Goal: Navigation & Orientation: Find specific page/section

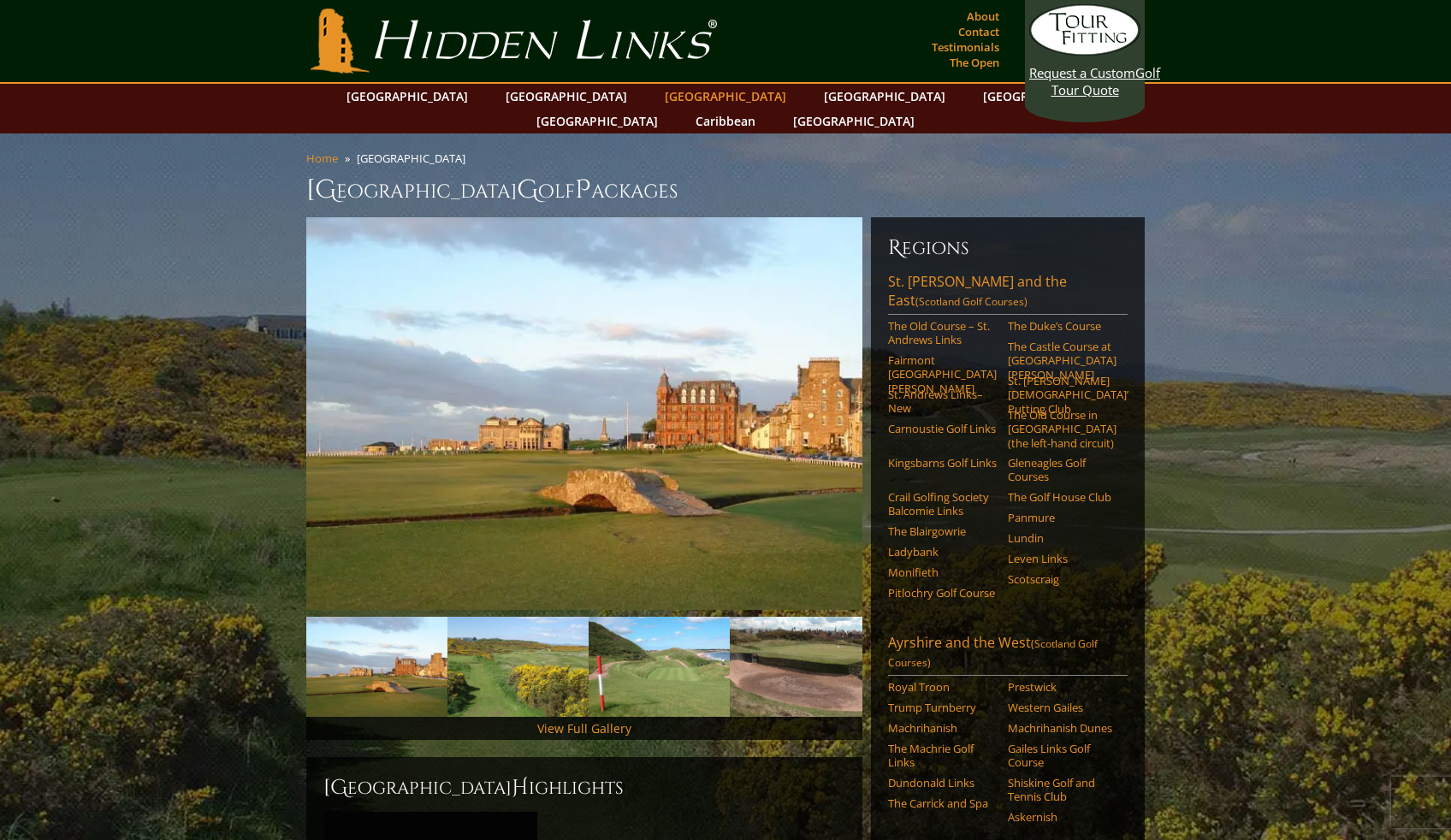
click at [656, 97] on link "[GEOGRAPHIC_DATA]" at bounding box center [725, 96] width 139 height 25
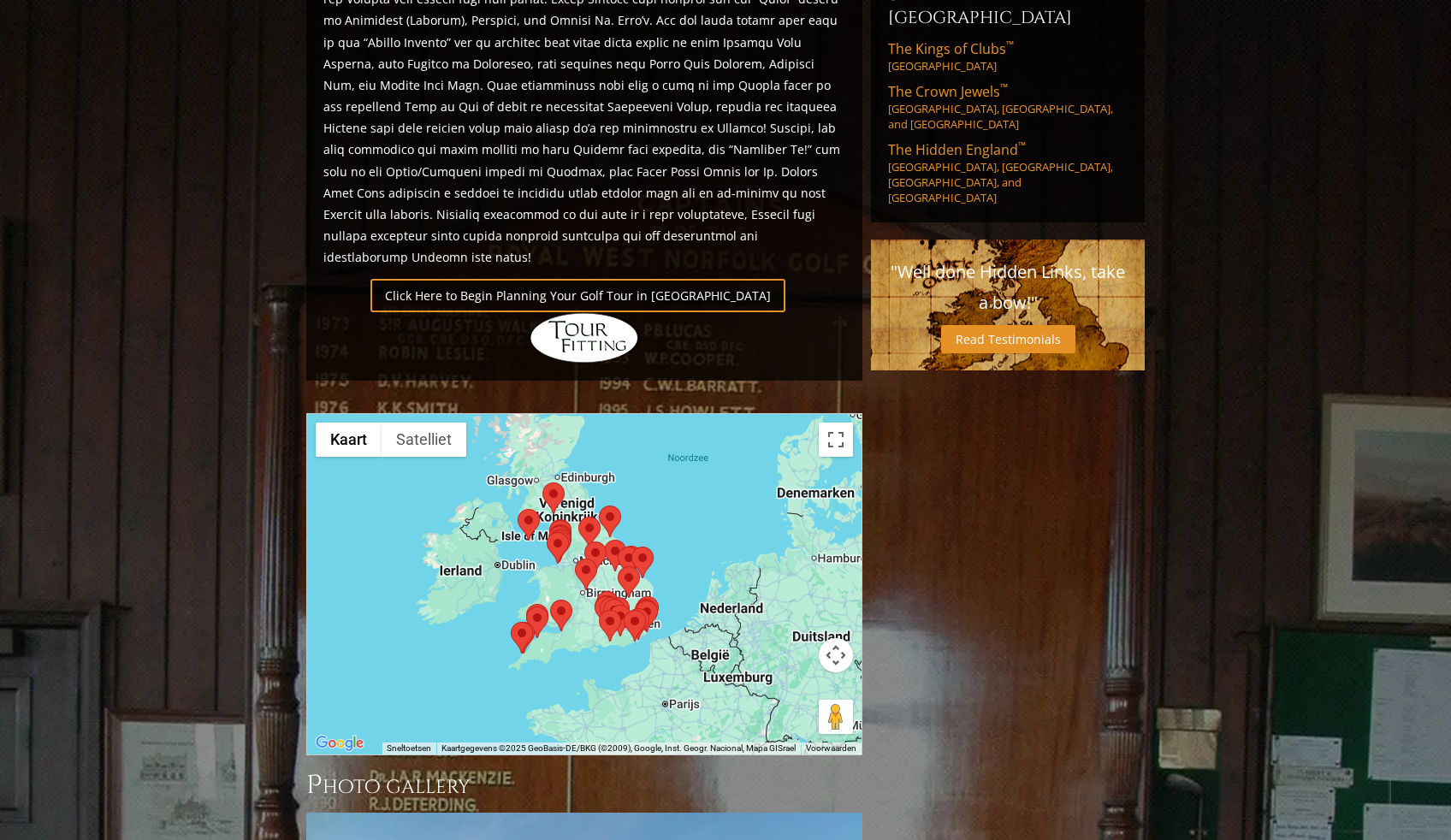
scroll to position [1085, 0]
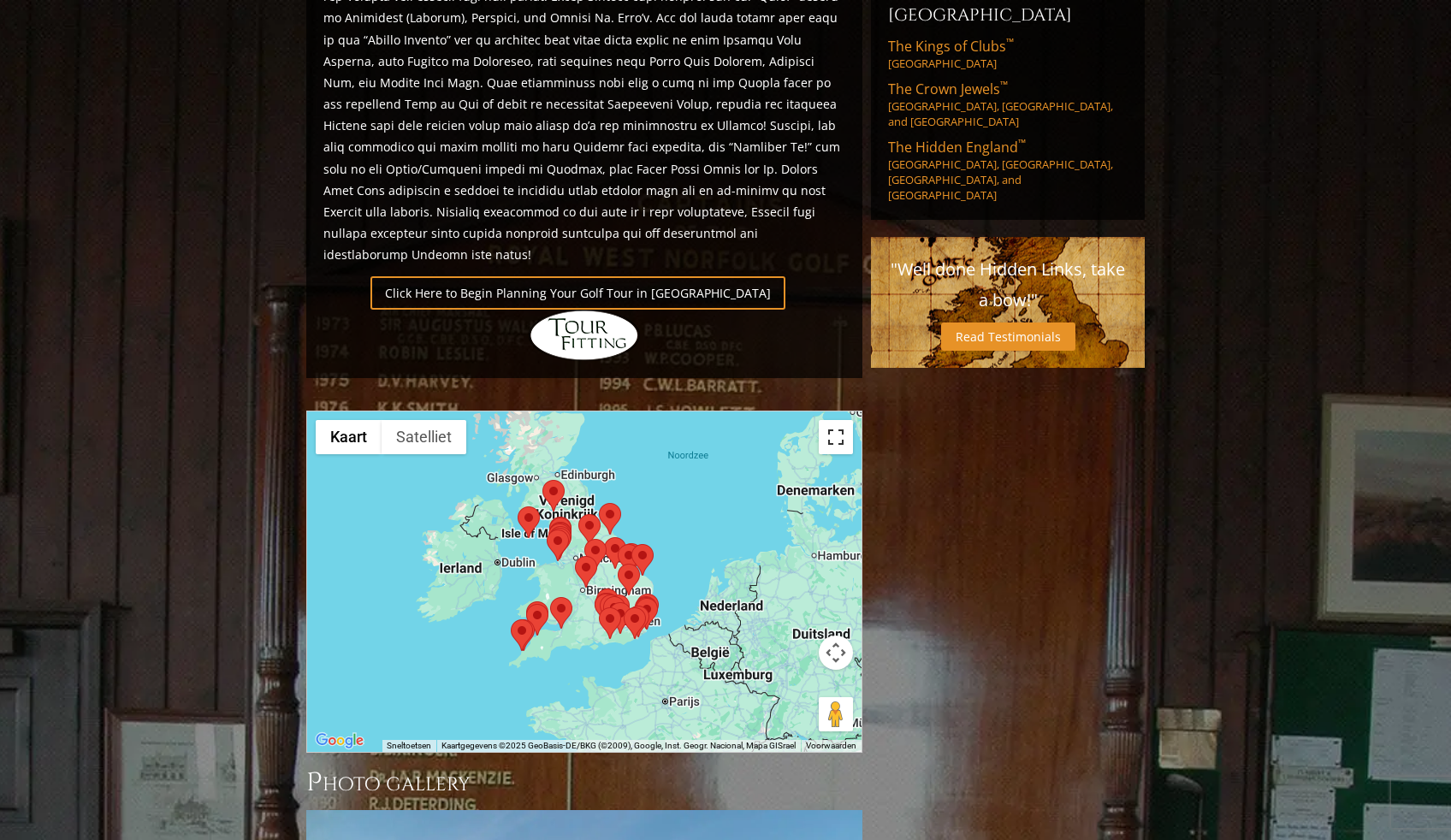
click at [835, 420] on button "Weergave op volledig scherm aan- of uitzetten" at bounding box center [836, 437] width 34 height 34
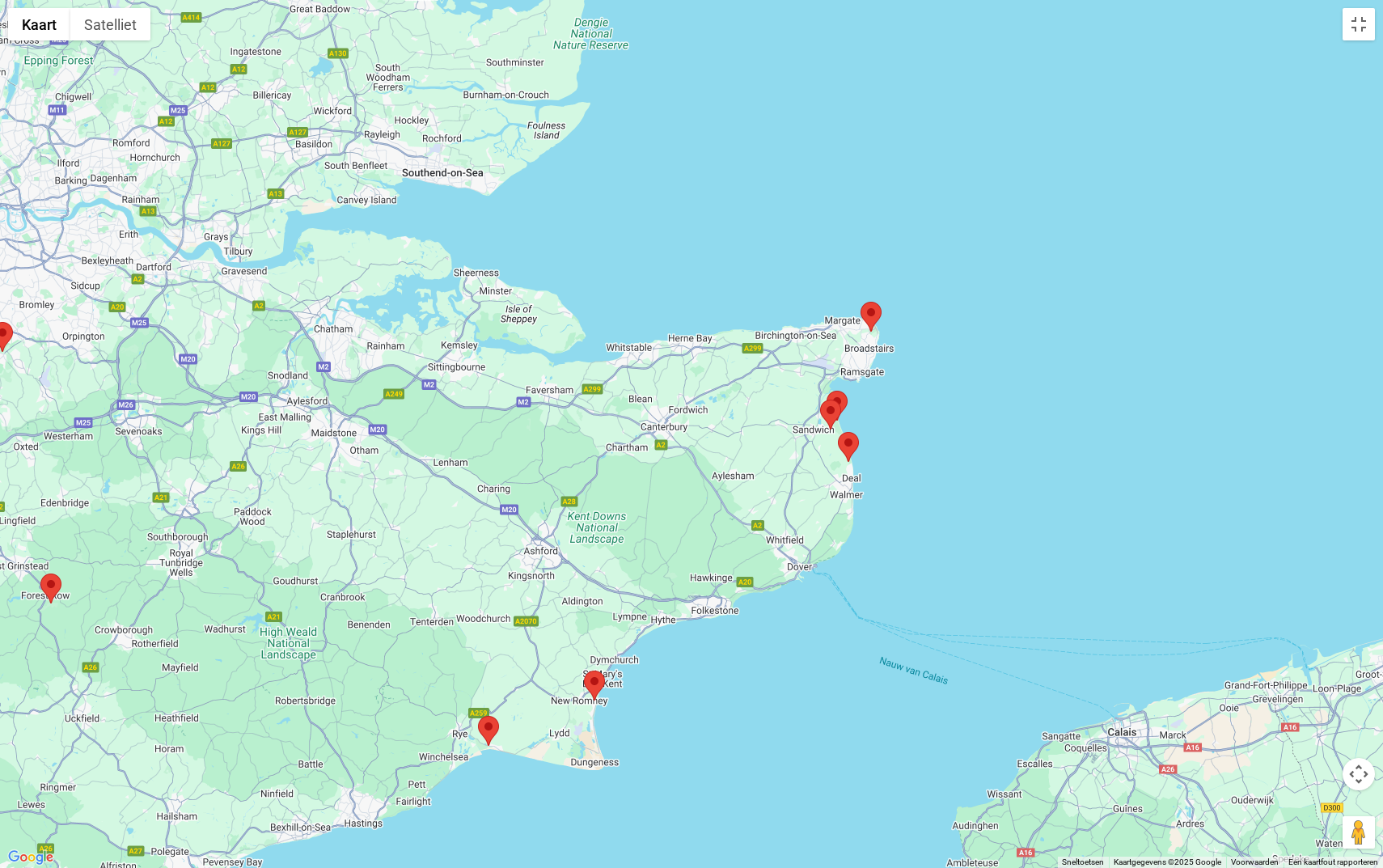
drag, startPoint x: 862, startPoint y: 684, endPoint x: 728, endPoint y: 306, distance: 401.0
click at [729, 307] on div at bounding box center [692, 434] width 1383 height 868
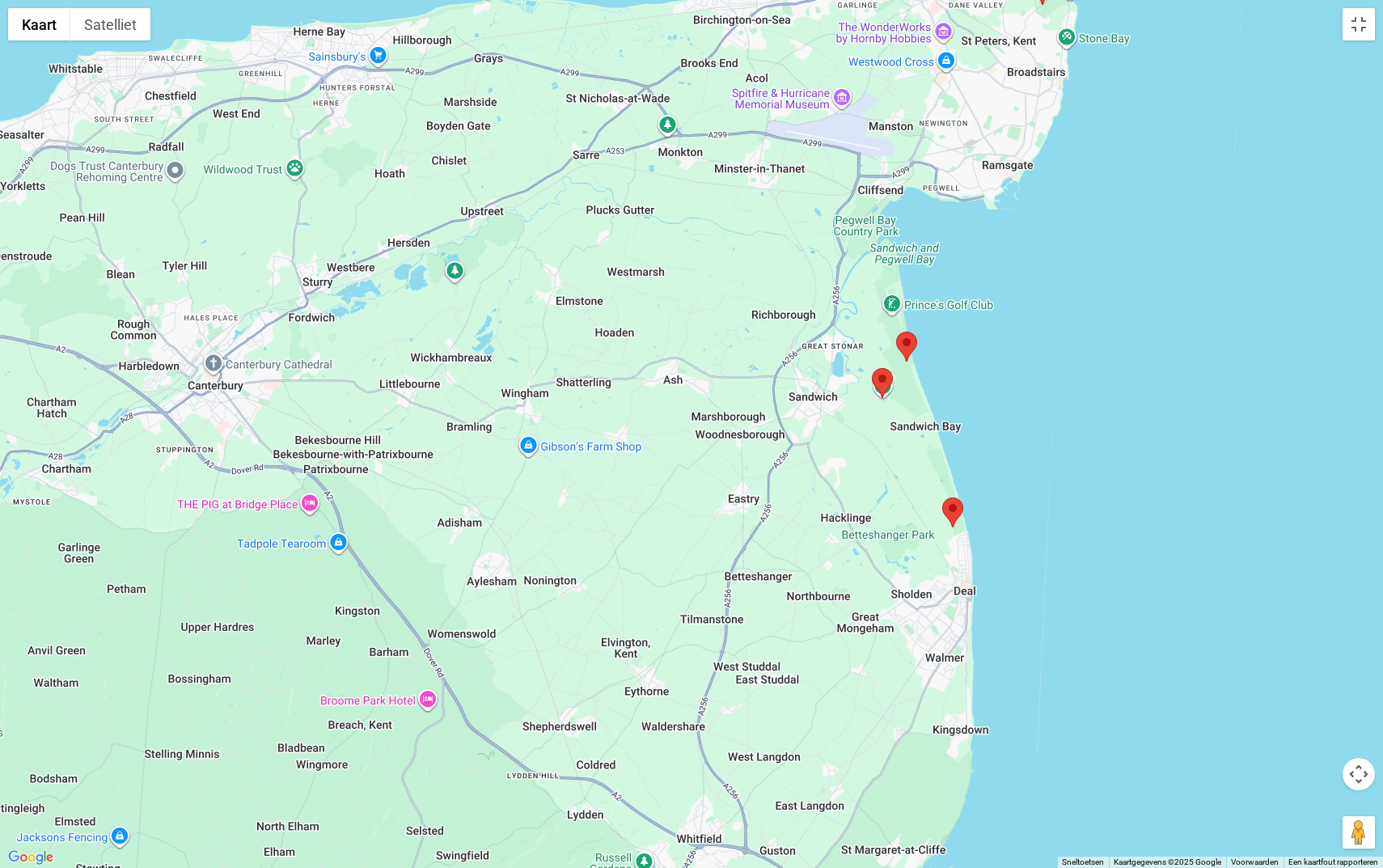
click at [942, 497] on area at bounding box center [942, 497] width 0 height 0
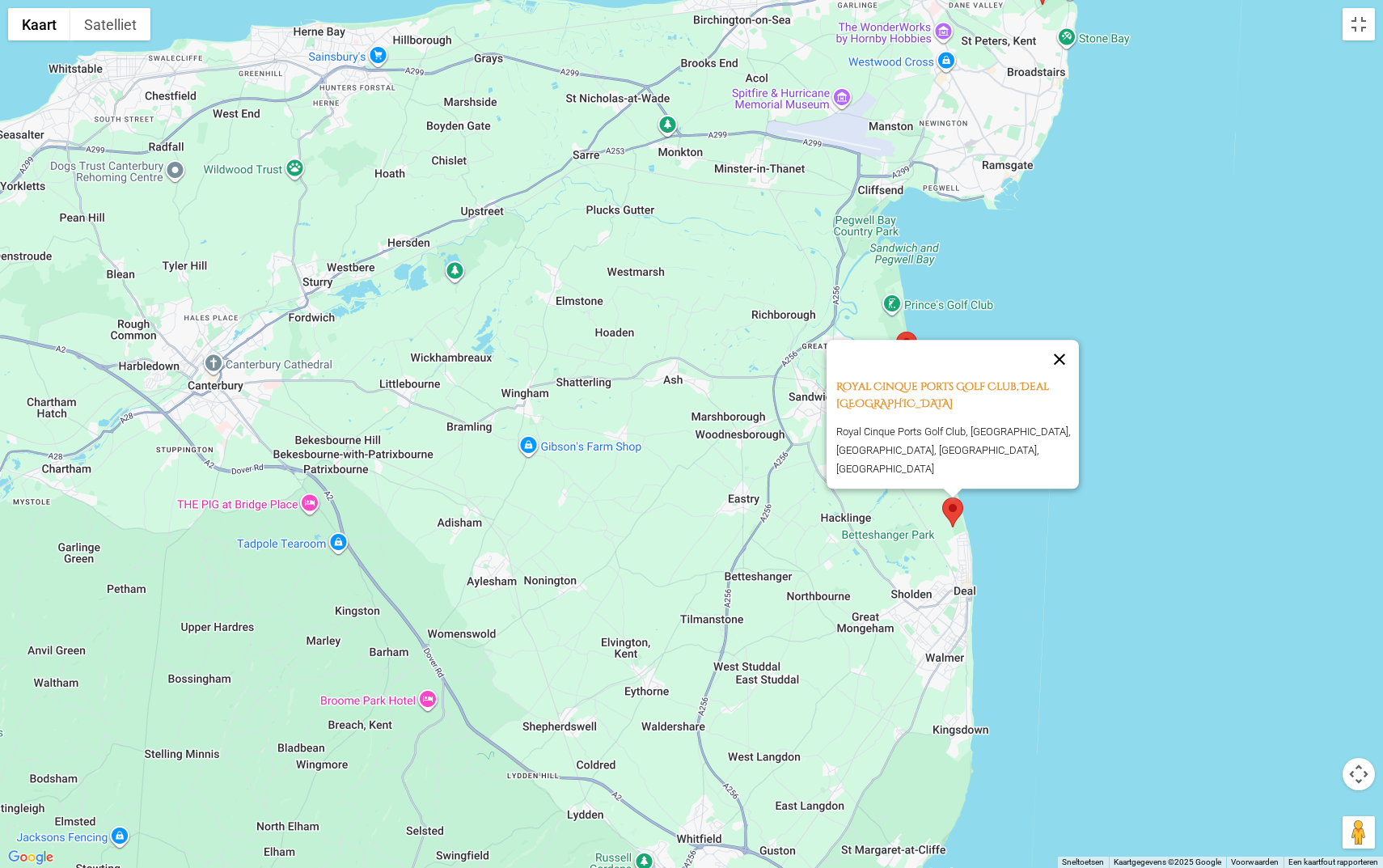
click at [1065, 370] on button "Sluiten" at bounding box center [1060, 359] width 39 height 39
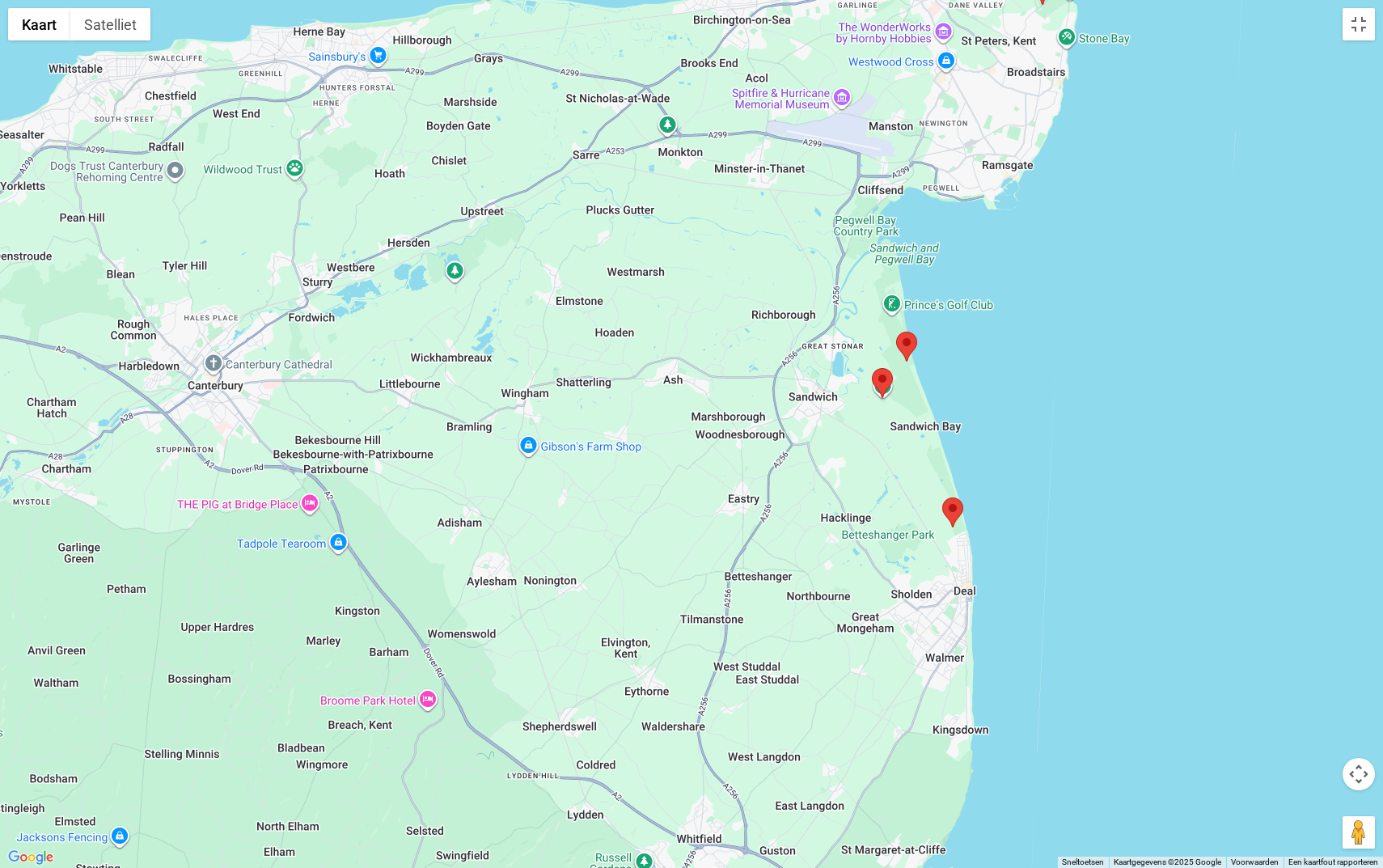
click at [872, 368] on area at bounding box center [872, 368] width 0 height 0
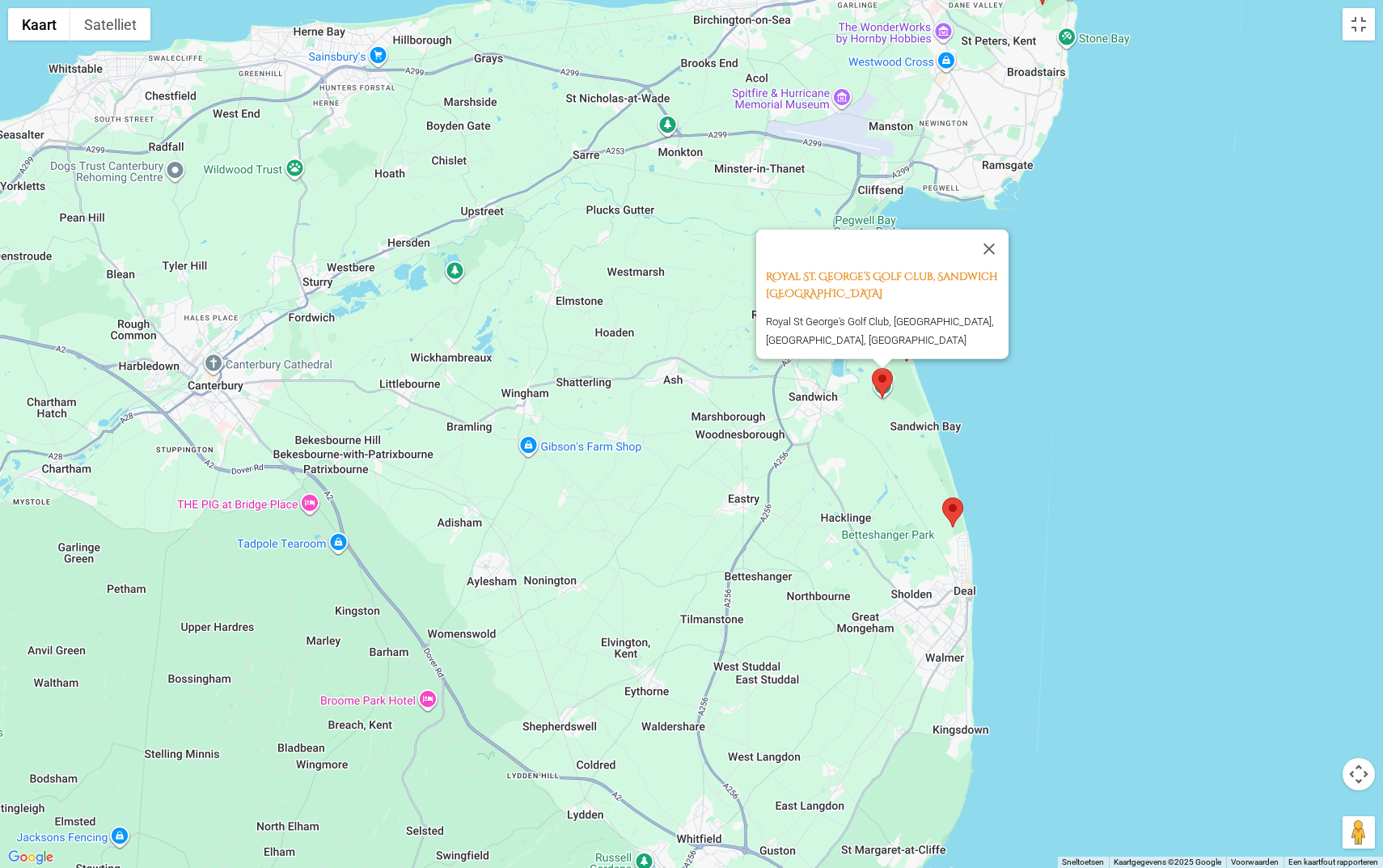
drag, startPoint x: 1009, startPoint y: 230, endPoint x: 997, endPoint y: 235, distance: 13.0
click at [1000, 233] on button "Sluiten" at bounding box center [989, 249] width 39 height 39
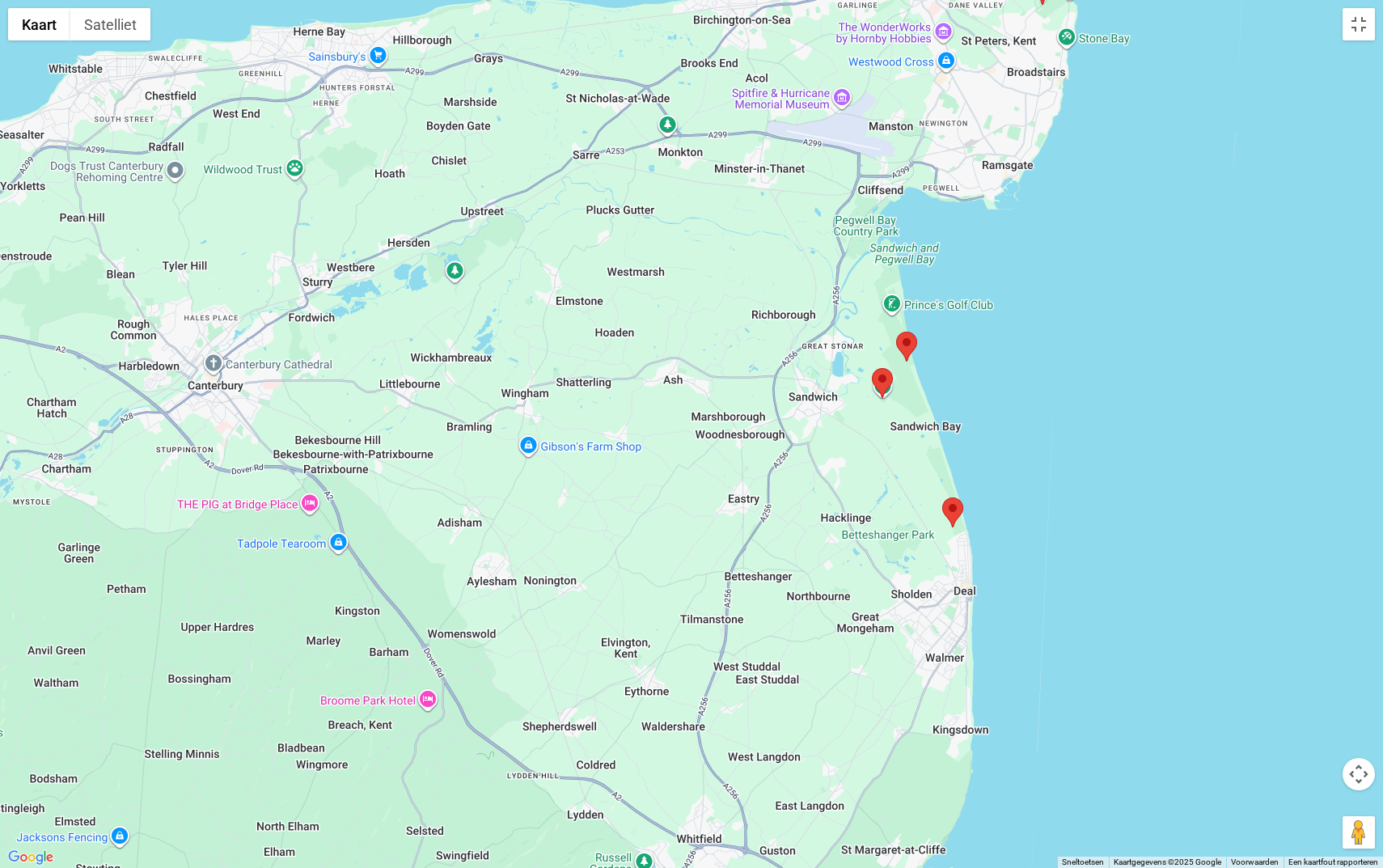
click at [896, 332] on area at bounding box center [896, 332] width 0 height 0
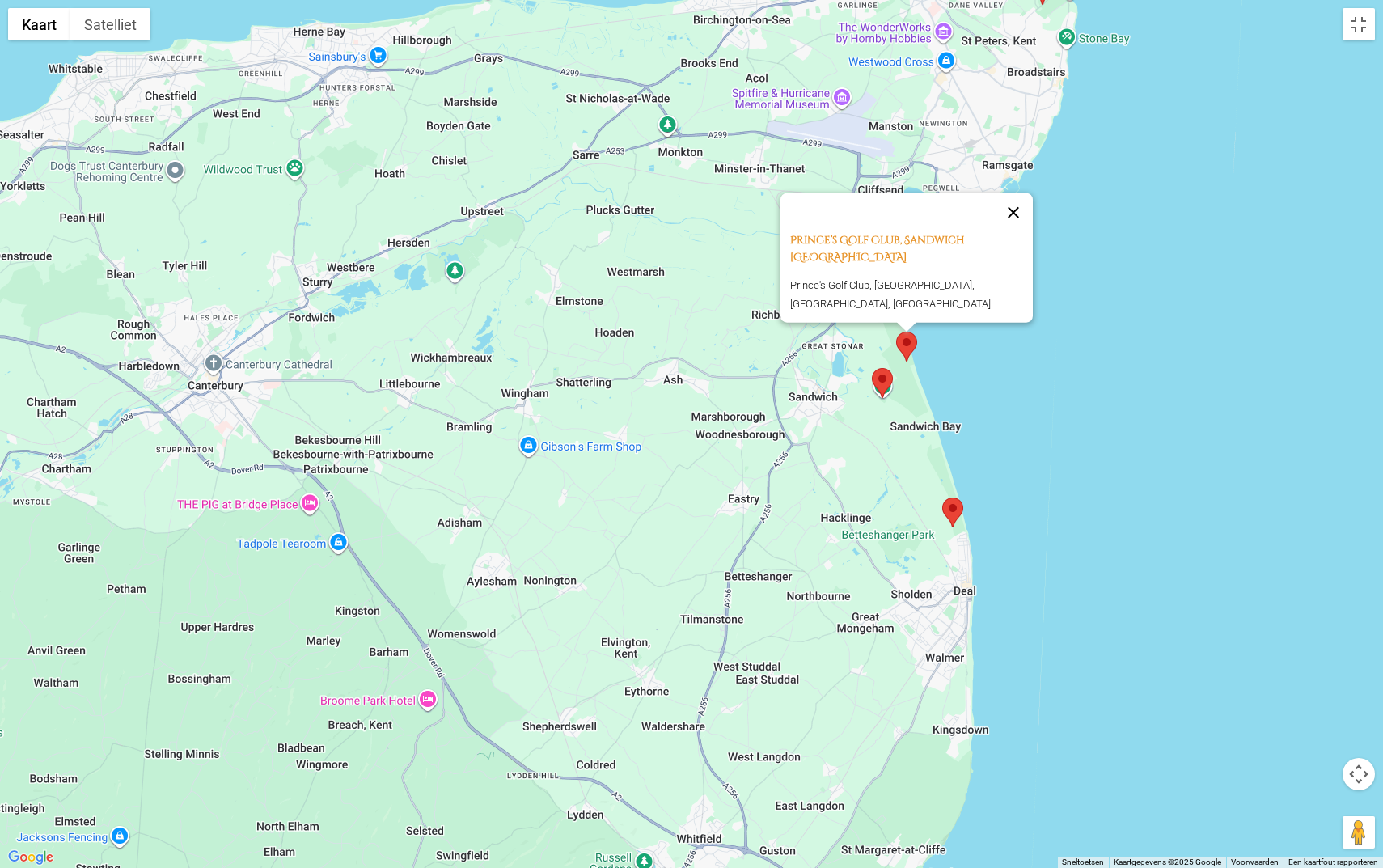
click at [1018, 217] on button "Sluiten" at bounding box center [1013, 212] width 39 height 39
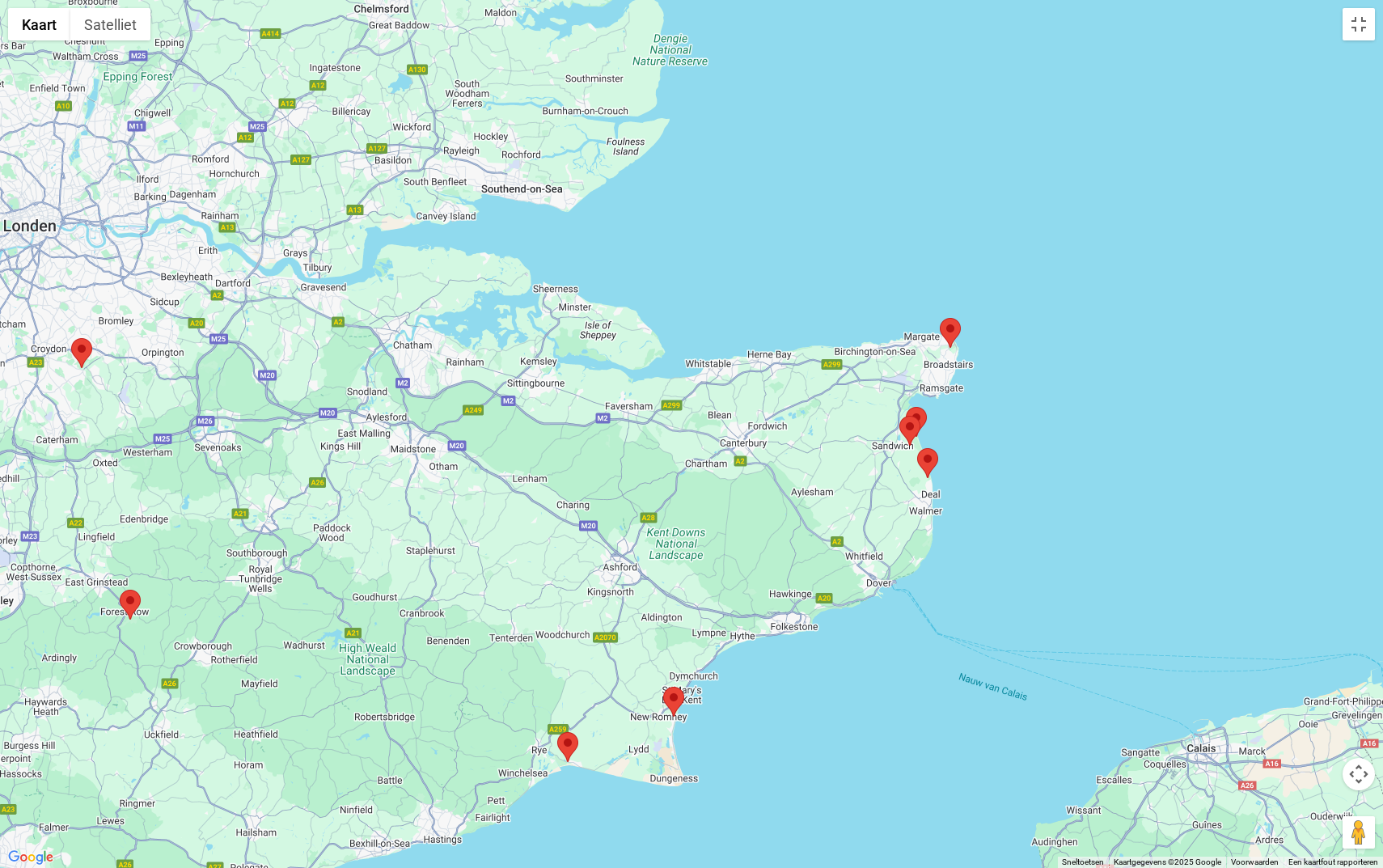
click at [663, 686] on area at bounding box center [663, 686] width 0 height 0
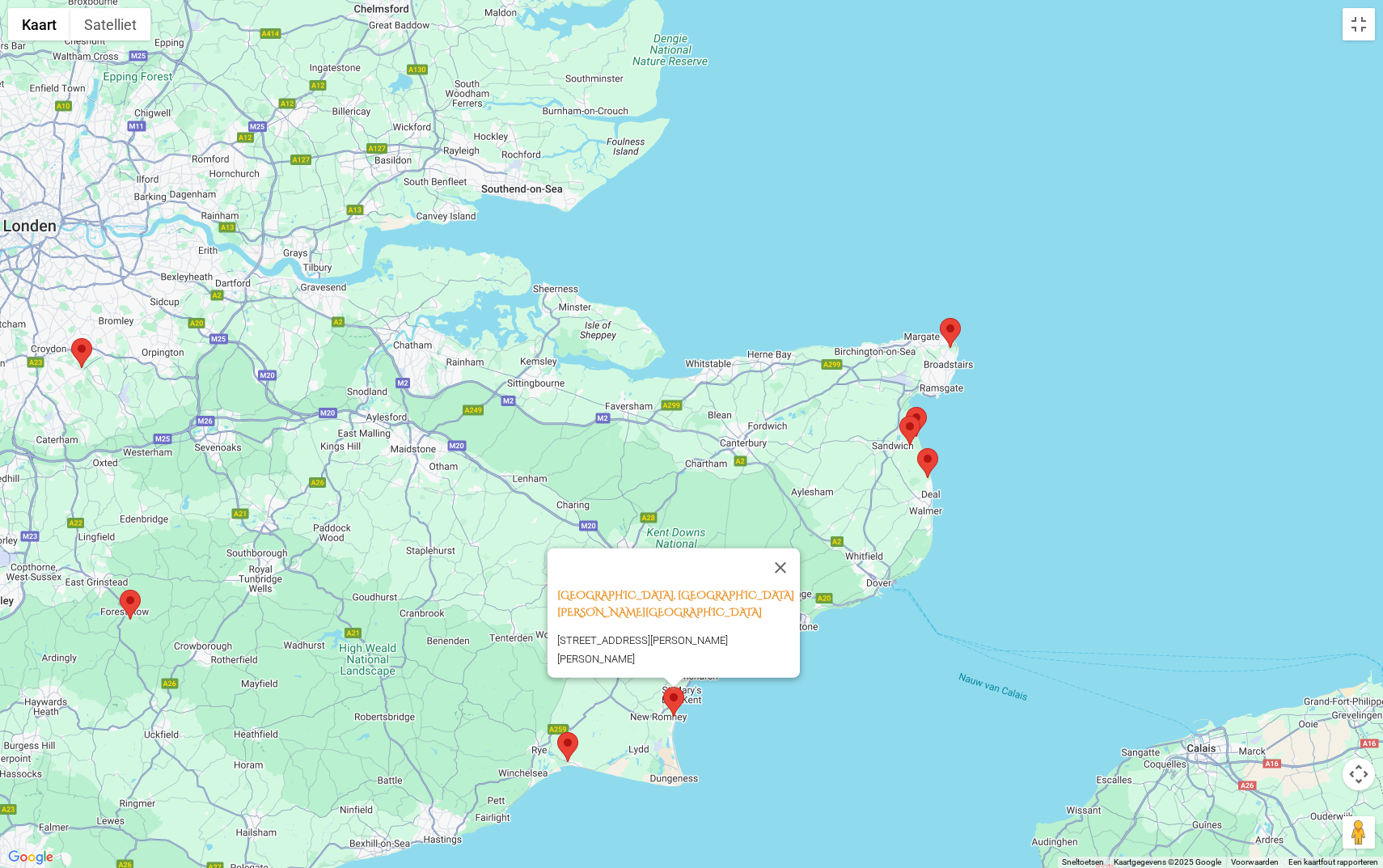
drag, startPoint x: 782, startPoint y: 573, endPoint x: 748, endPoint y: 626, distance: 63.0
click at [782, 573] on button "Sluiten" at bounding box center [781, 567] width 39 height 39
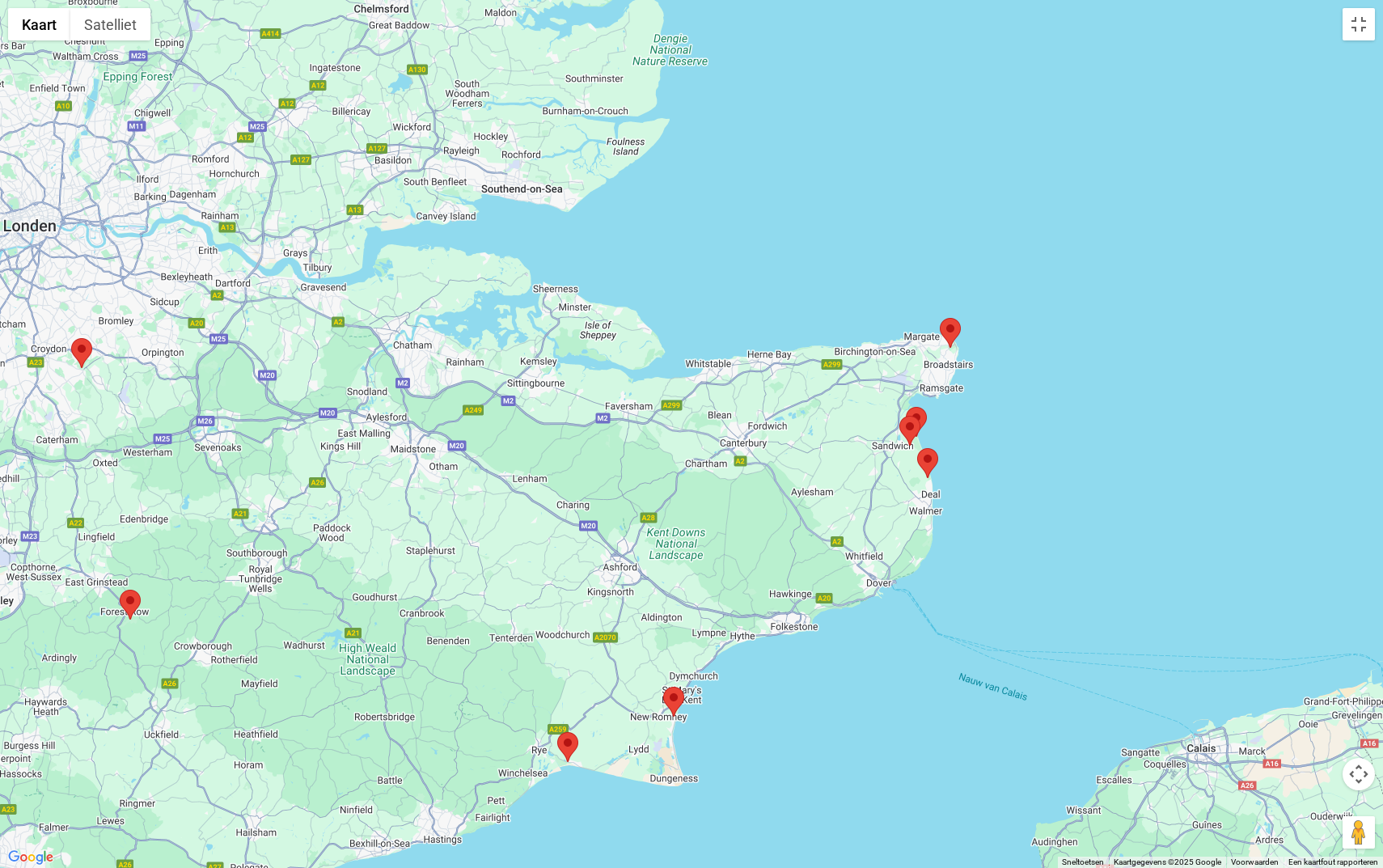
click at [557, 732] on area at bounding box center [557, 732] width 0 height 0
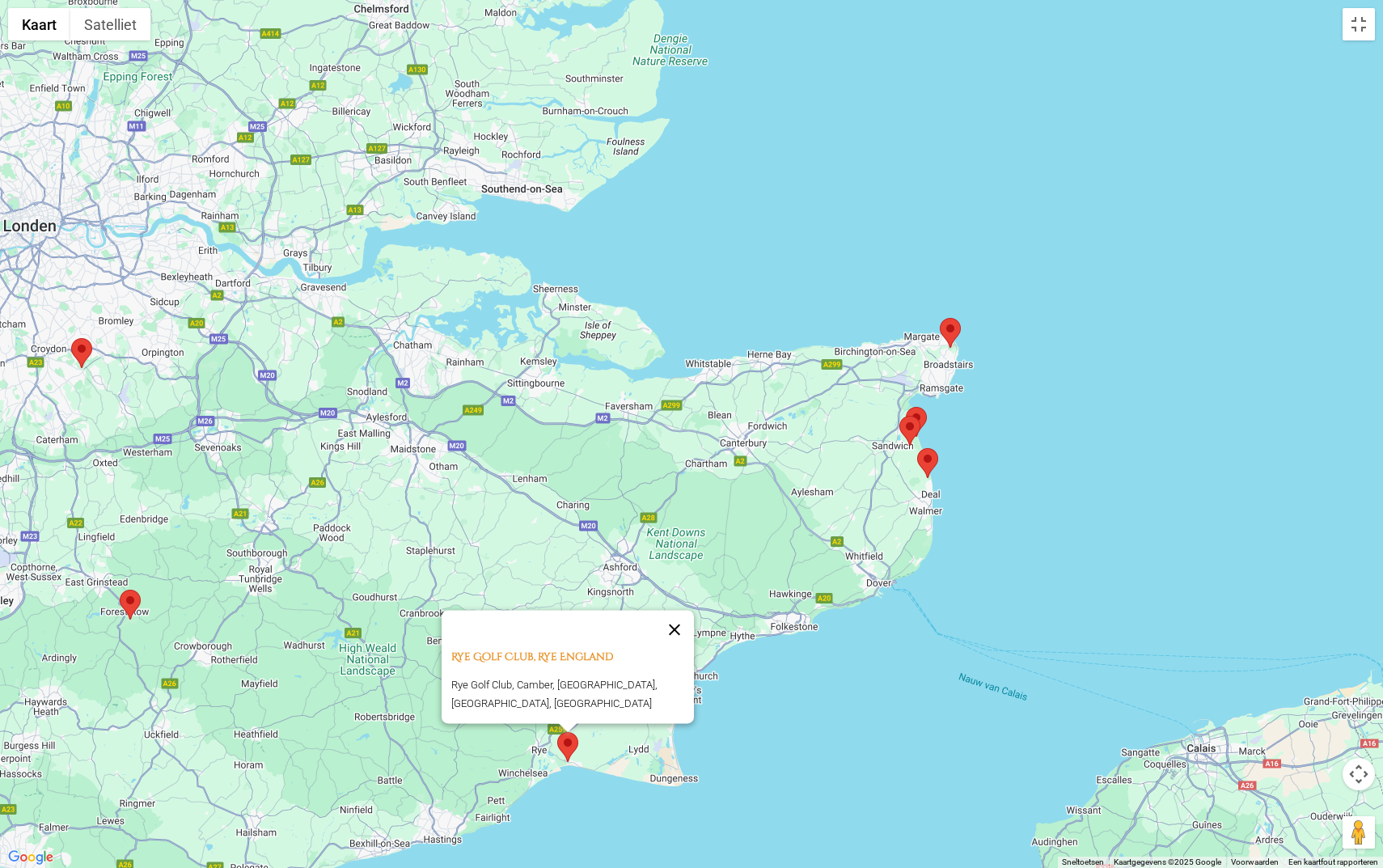
click at [680, 618] on button "Sluiten" at bounding box center [675, 629] width 39 height 39
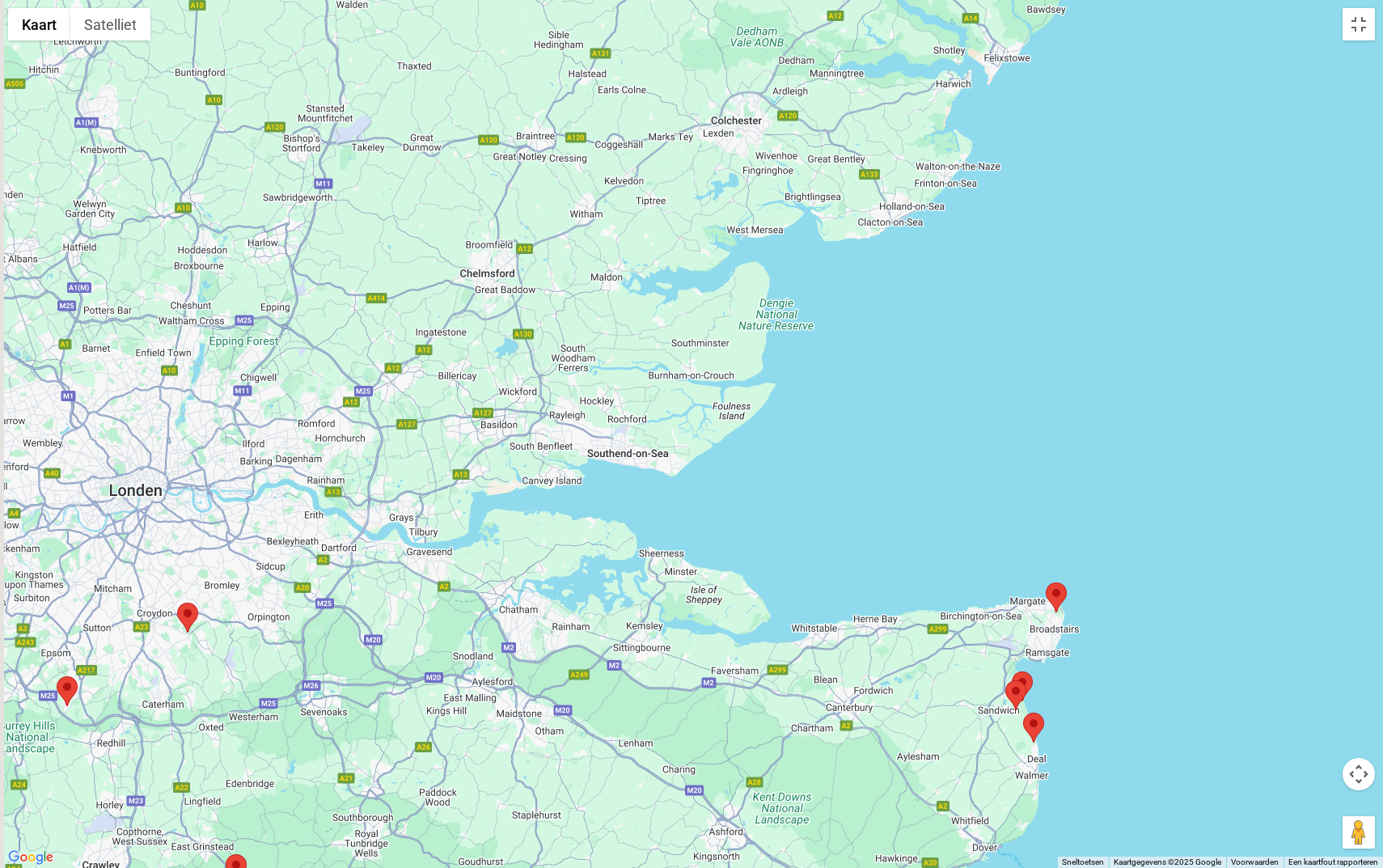
drag, startPoint x: 564, startPoint y: 127, endPoint x: 751, endPoint y: 486, distance: 404.8
click at [751, 486] on div at bounding box center [692, 434] width 1383 height 868
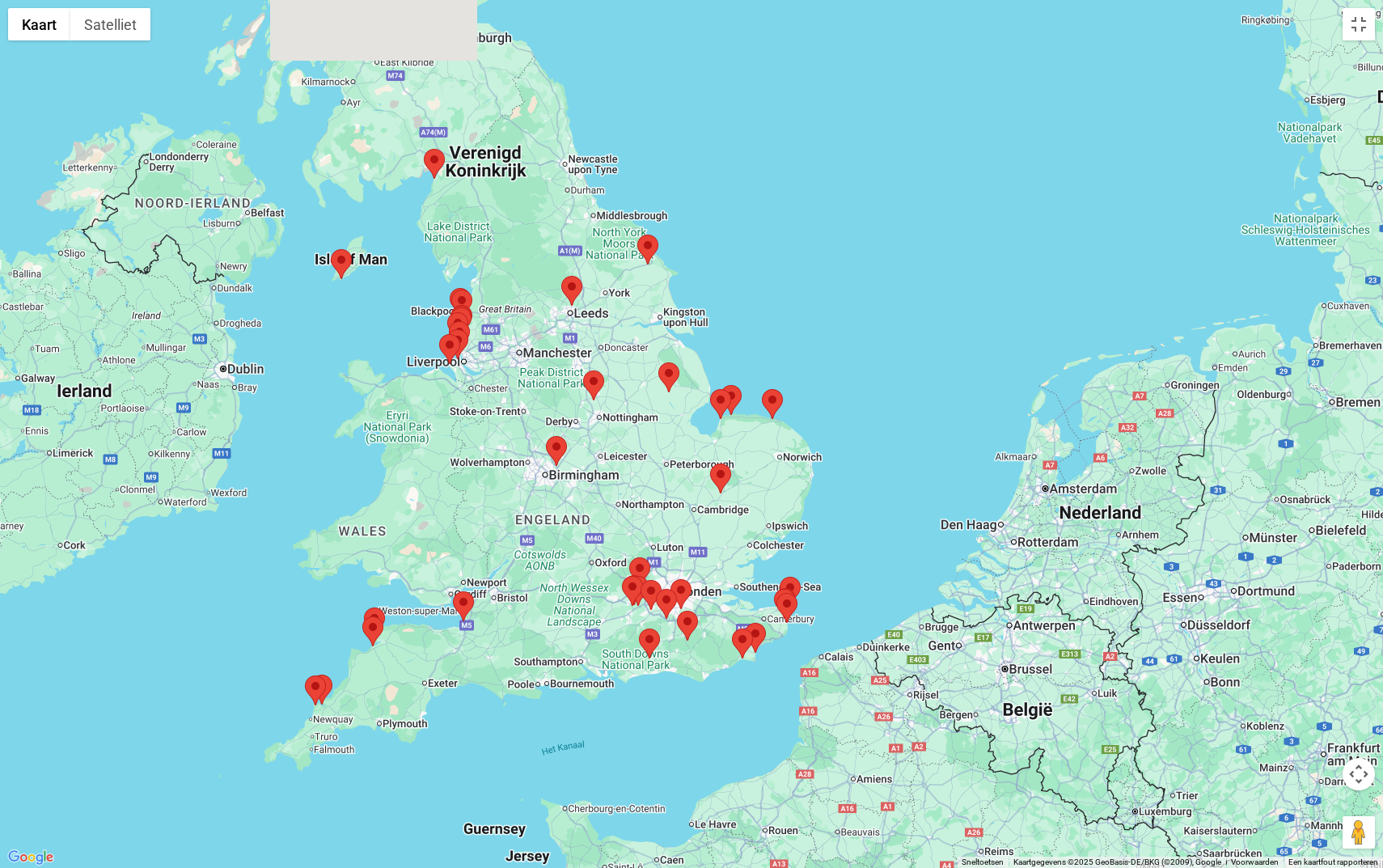
drag, startPoint x: 776, startPoint y: 384, endPoint x: 757, endPoint y: 529, distance: 146.2
click at [757, 529] on div at bounding box center [692, 434] width 1383 height 868
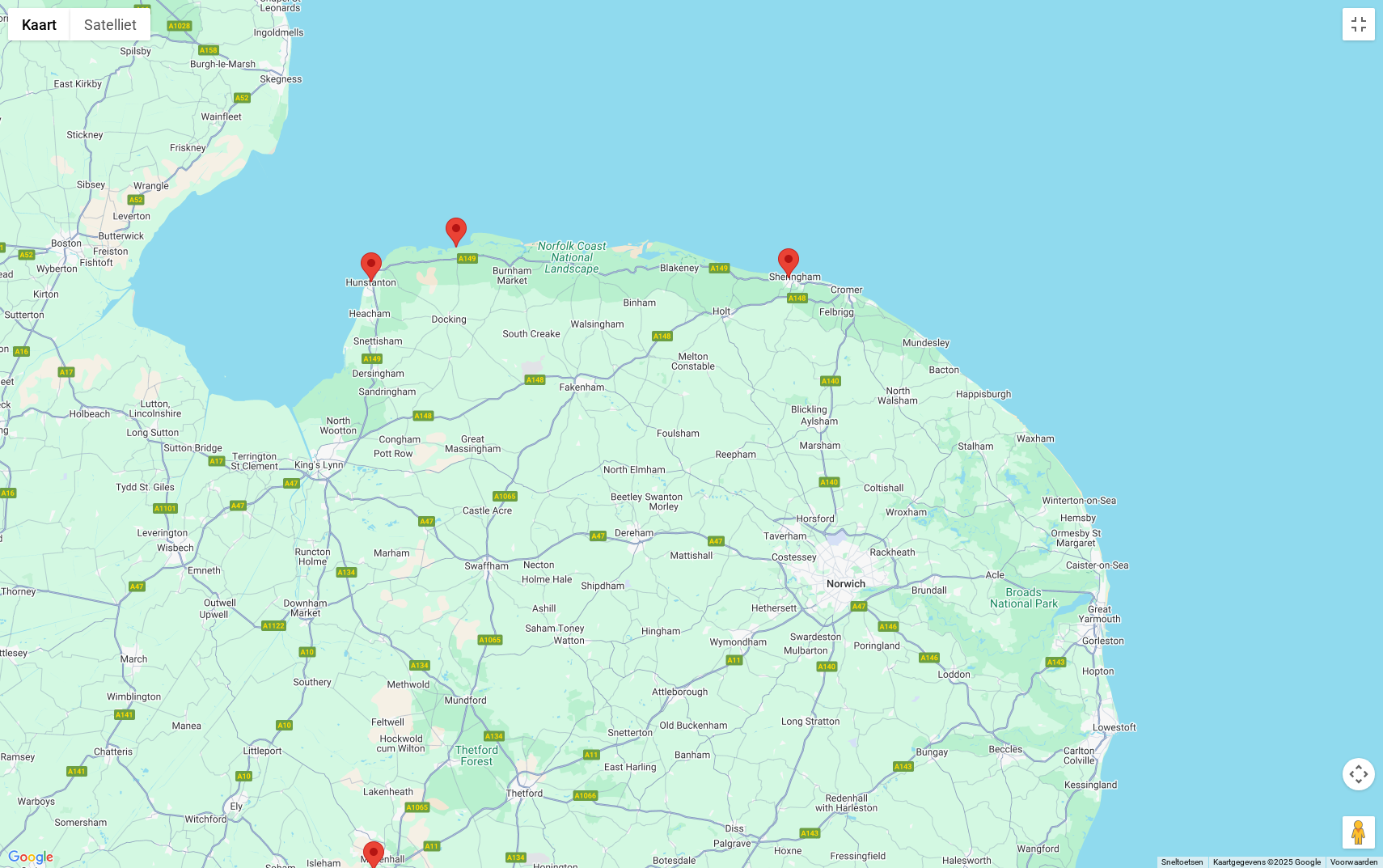
click at [778, 249] on area at bounding box center [778, 249] width 0 height 0
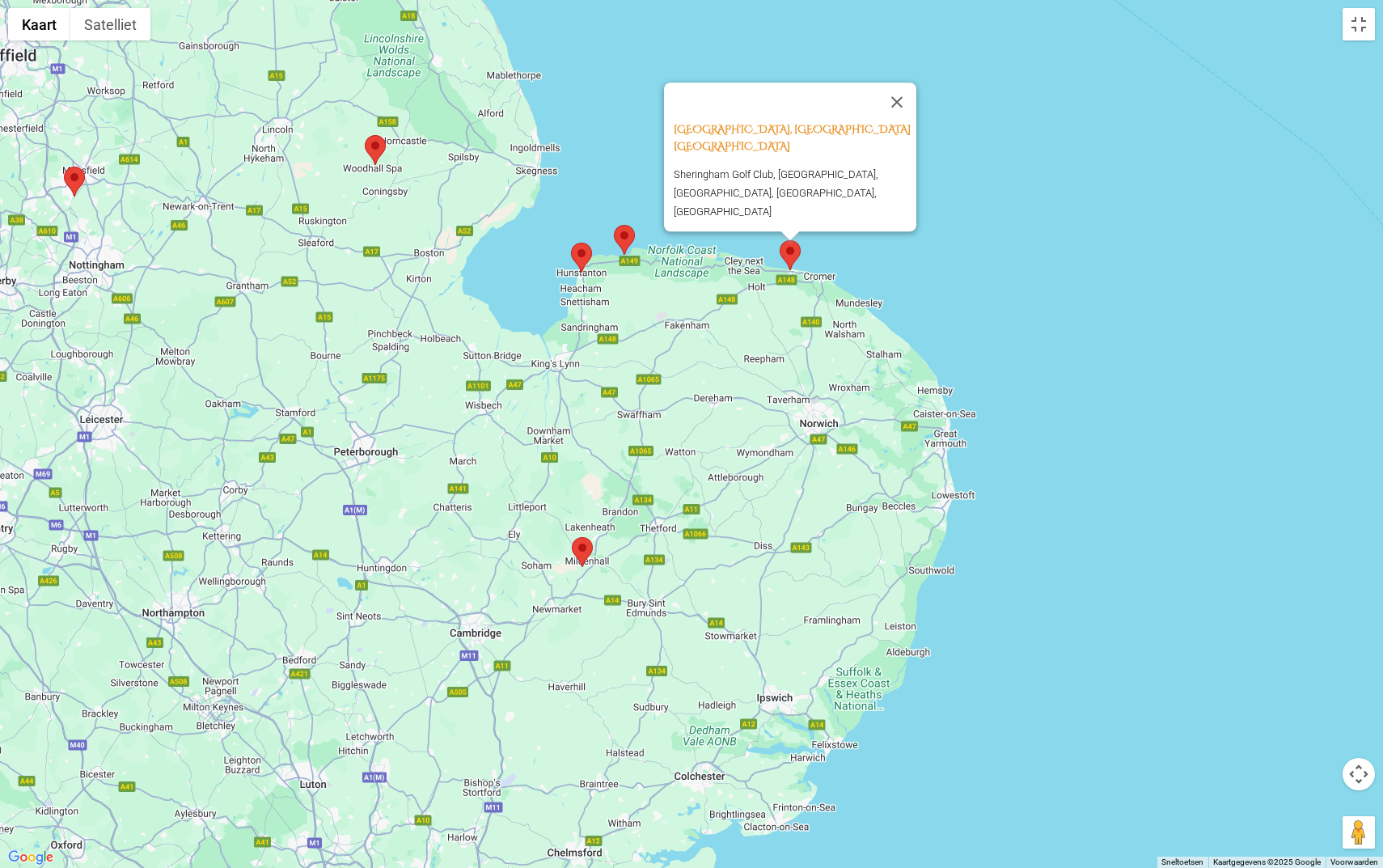
click at [614, 225] on area at bounding box center [614, 225] width 0 height 0
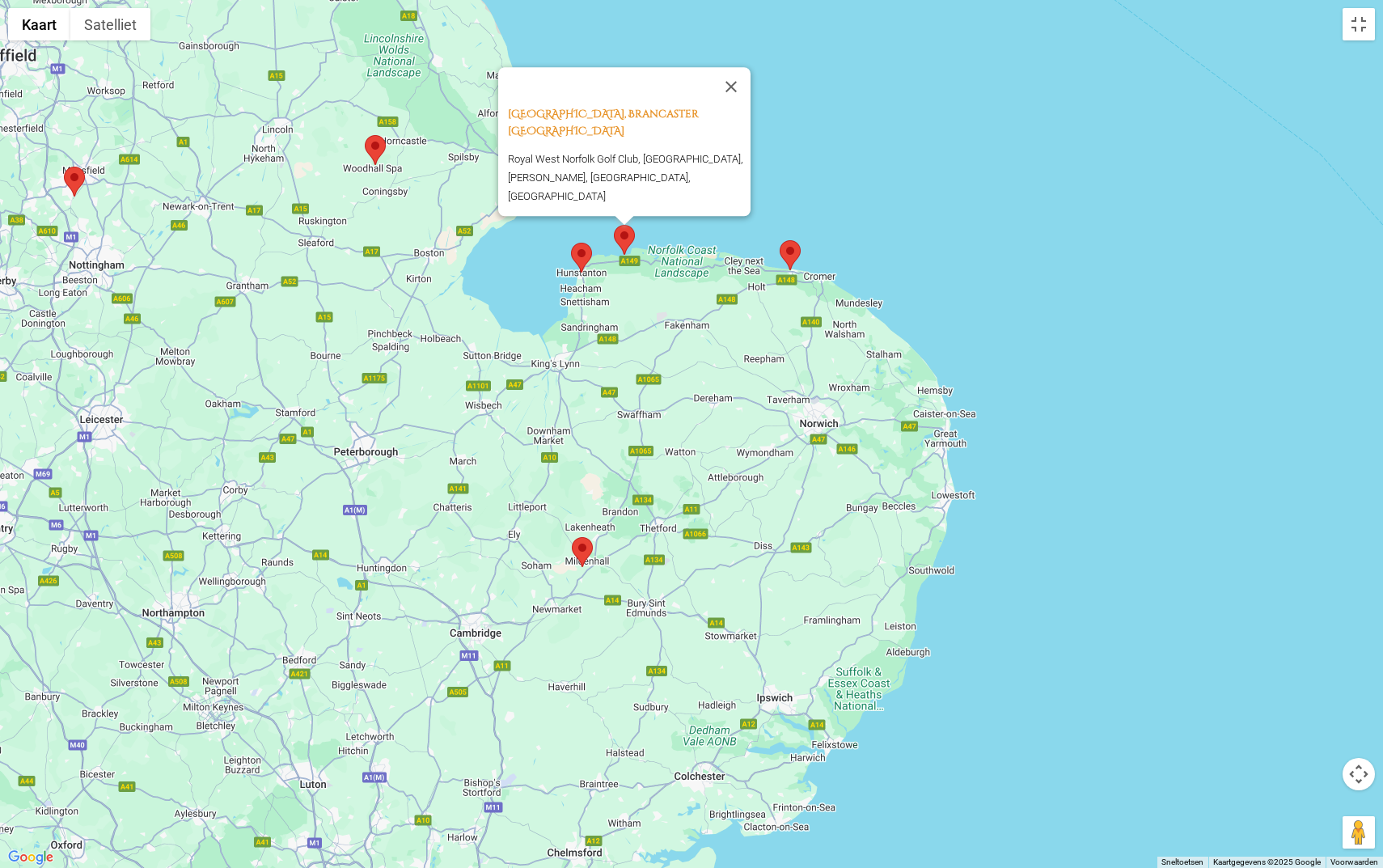
click at [571, 242] on area at bounding box center [571, 242] width 0 height 0
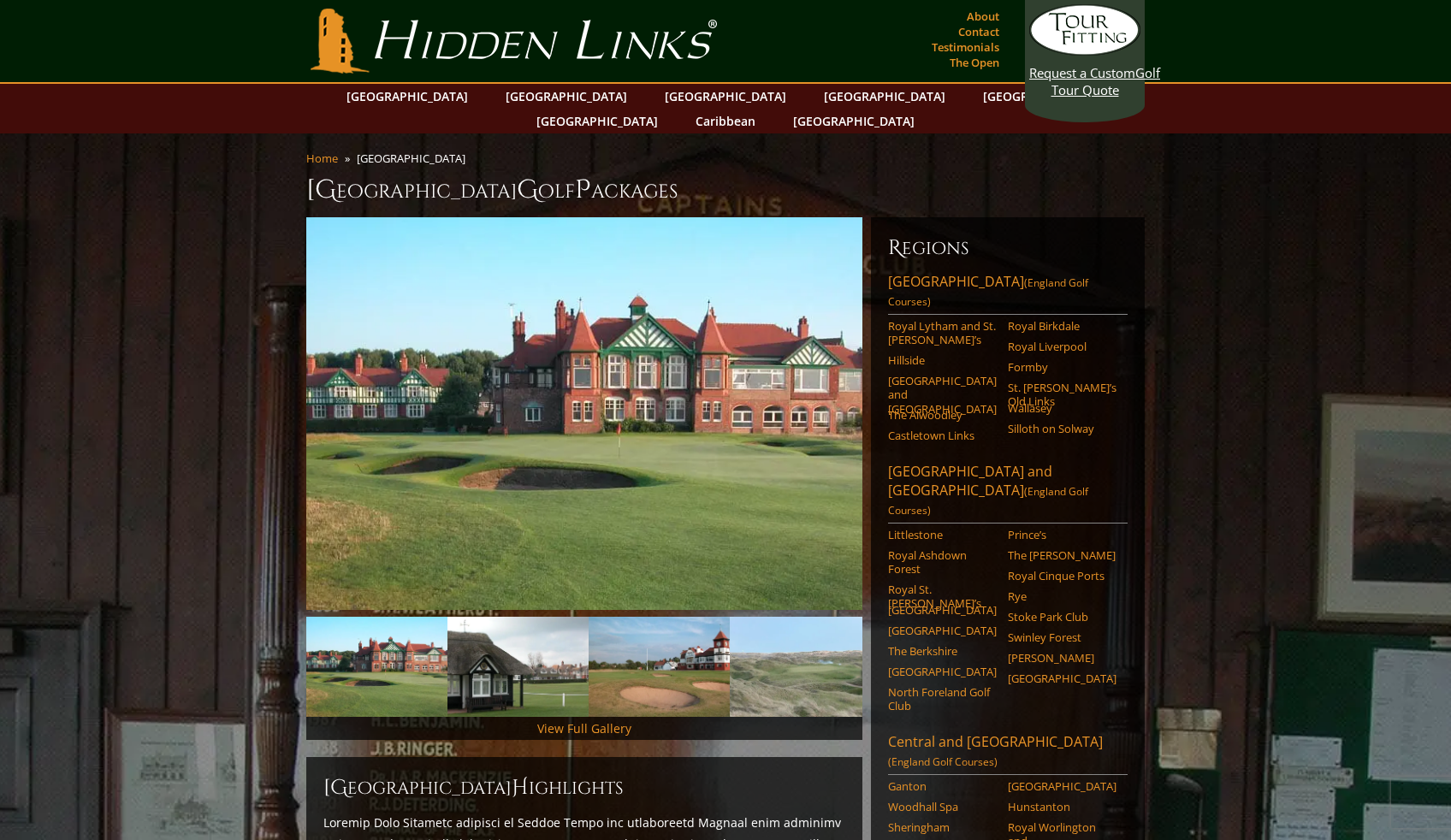
scroll to position [0, 0]
click at [983, 15] on link "About" at bounding box center [983, 16] width 41 height 24
